Goal: Transaction & Acquisition: Book appointment/travel/reservation

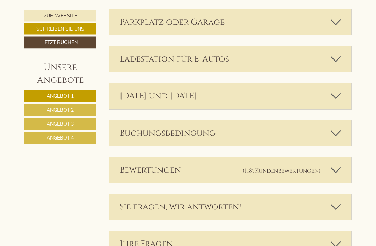
scroll to position [2015, 0]
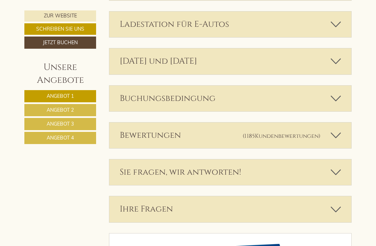
click at [66, 139] on span "Angebot 4" at bounding box center [60, 138] width 27 height 6
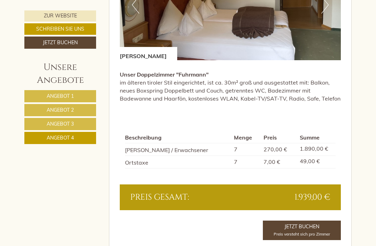
scroll to position [484, 0]
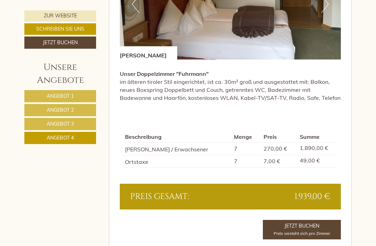
click at [73, 127] on span "Angebot 3" at bounding box center [60, 124] width 27 height 6
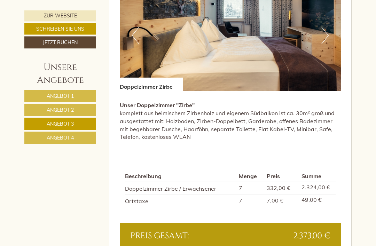
scroll to position [454, 0]
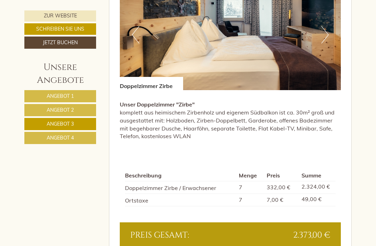
click at [72, 110] on span "Angebot 2" at bounding box center [60, 110] width 27 height 6
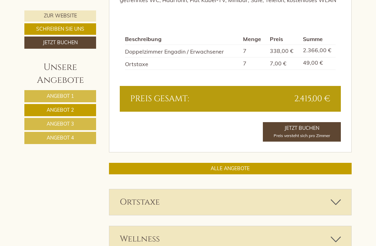
scroll to position [578, 0]
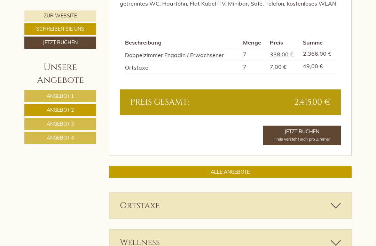
click at [72, 138] on span "Angebot 4" at bounding box center [60, 138] width 27 height 6
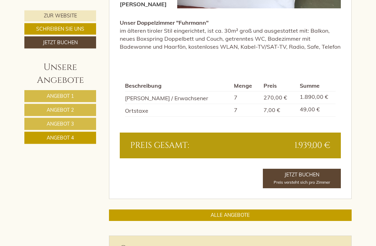
scroll to position [536, 0]
click at [309, 169] on link "Jetzt Buchen Preis versteht sich pro Zimmer" at bounding box center [302, 178] width 78 height 19
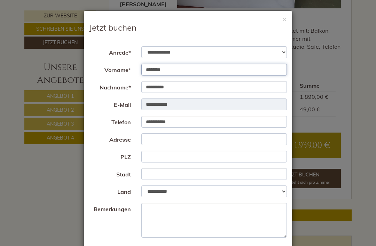
click at [185, 72] on input "********" at bounding box center [214, 70] width 146 height 12
click at [182, 72] on input "********" at bounding box center [214, 70] width 146 height 12
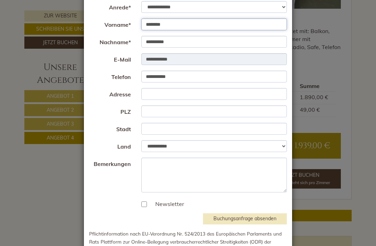
scroll to position [45, 0]
click at [359, 51] on div "**********" at bounding box center [188, 123] width 376 height 246
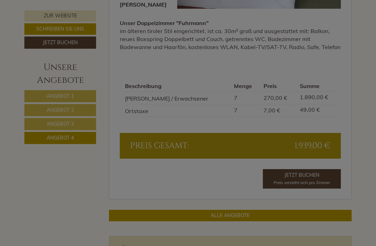
scroll to position [536, 0]
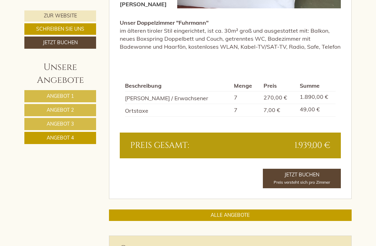
click at [315, 169] on link "Jetzt Buchen Preis versteht sich pro Zimmer" at bounding box center [302, 178] width 78 height 19
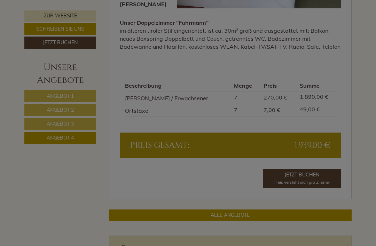
scroll to position [0, 0]
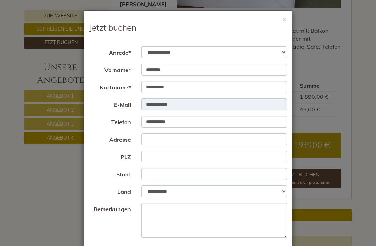
click at [286, 18] on button "×" at bounding box center [284, 18] width 5 height 7
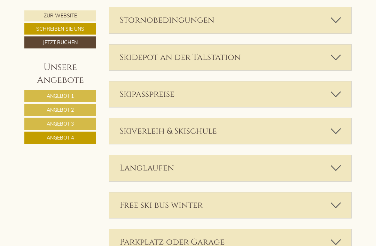
scroll to position [912, 0]
click at [280, 192] on div "Free ski bus winter" at bounding box center [230, 205] width 242 height 26
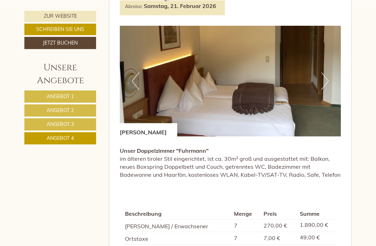
scroll to position [408, 0]
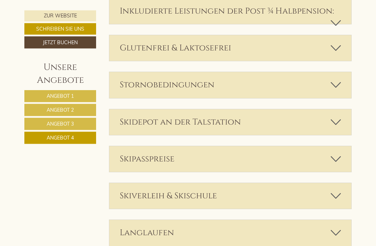
click at [335, 153] on icon at bounding box center [335, 159] width 10 height 12
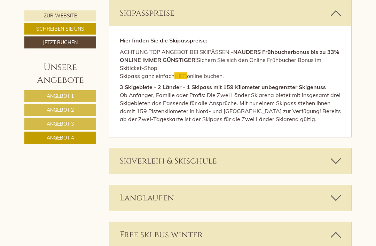
scroll to position [1008, 0]
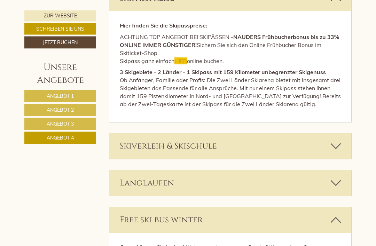
click at [338, 177] on icon at bounding box center [335, 183] width 10 height 12
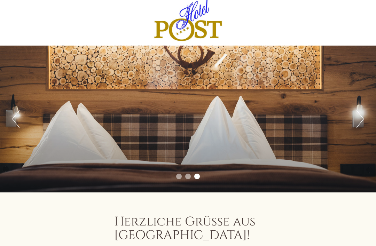
scroll to position [0, 0]
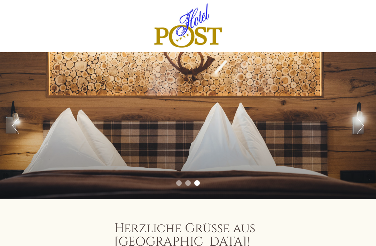
click at [360, 125] on button "Next" at bounding box center [359, 125] width 7 height 17
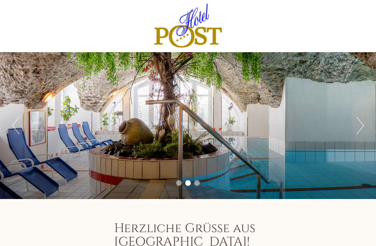
click at [360, 127] on button "Next" at bounding box center [359, 125] width 7 height 17
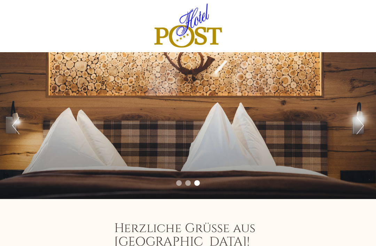
click at [19, 126] on button "Previous" at bounding box center [15, 125] width 7 height 17
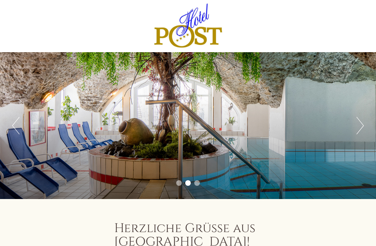
click at [18, 128] on button "Previous" at bounding box center [15, 125] width 7 height 17
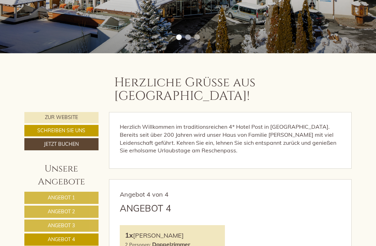
scroll to position [146, 0]
click at [55, 112] on link "Zur Website" at bounding box center [61, 117] width 74 height 11
